Goal: Information Seeking & Learning: Learn about a topic

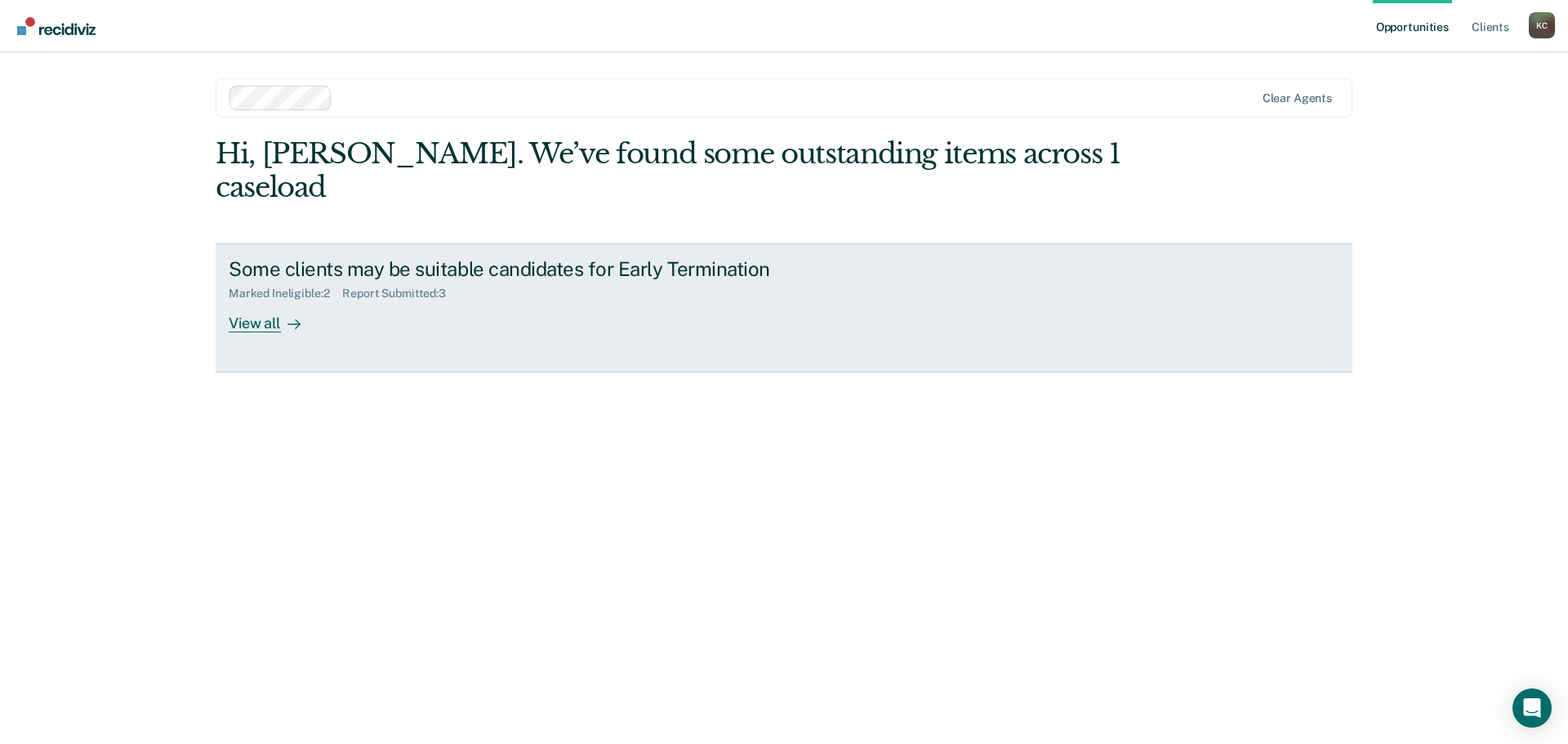
click at [313, 306] on link "Some clients may be suitable candidates for Early Termination Marked Ineligible…" at bounding box center [783, 307] width 1137 height 129
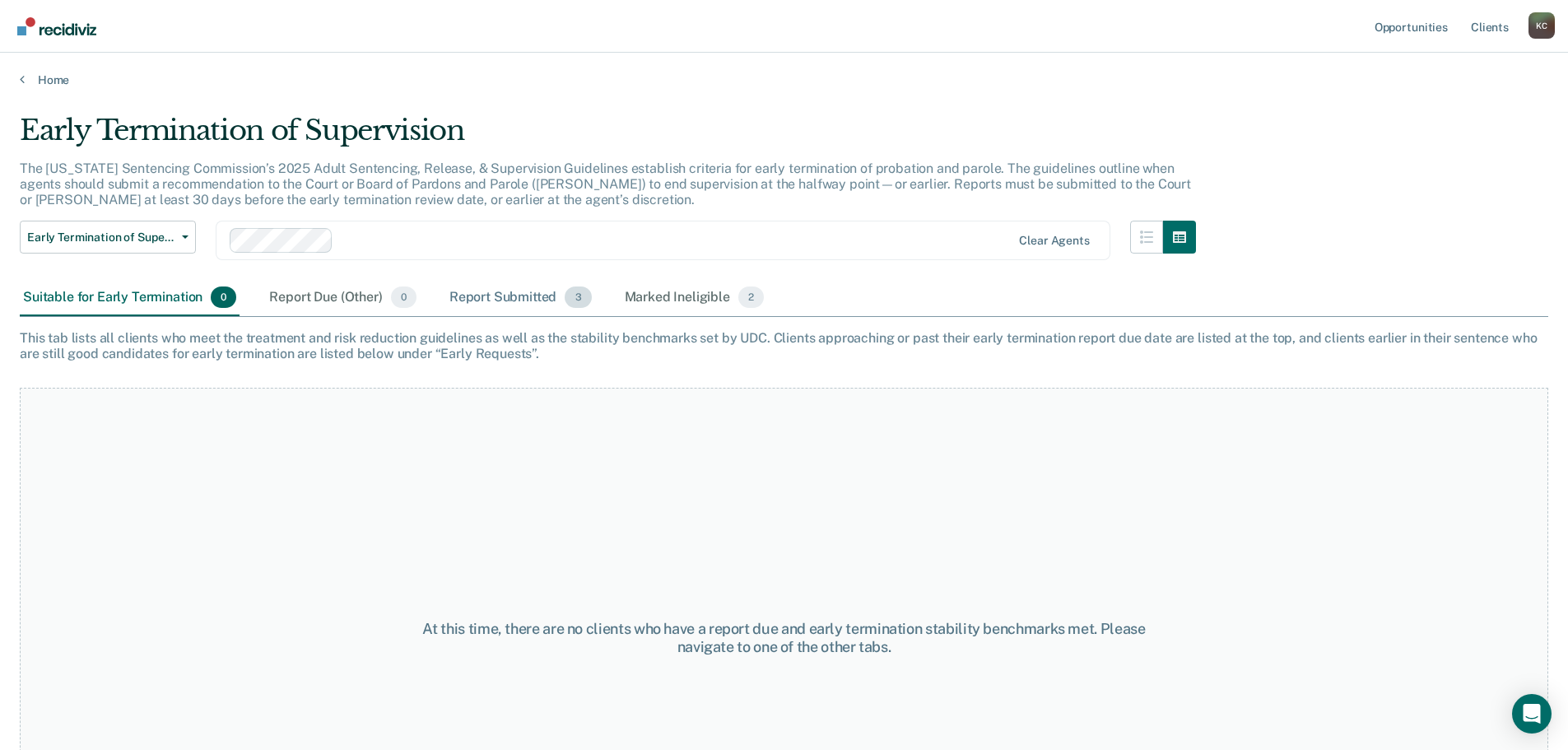
click at [517, 284] on div "Report Submitted 3" at bounding box center [520, 298] width 149 height 36
